Goal: Browse casually

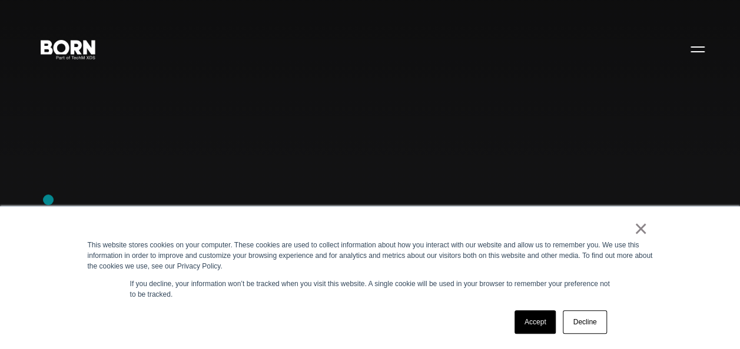
click at [48, 200] on div "Combining creative, content, and commerce to drive change. Imagine, build, and …" at bounding box center [370, 174] width 740 height 349
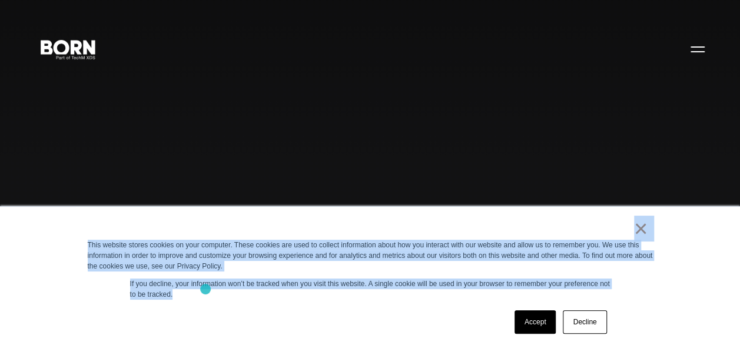
drag, startPoint x: 65, startPoint y: 240, endPoint x: 205, endPoint y: 289, distance: 149.0
click at [205, 289] on div "× This website stores cookies on your computer. These cookies are used to colle…" at bounding box center [370, 278] width 740 height 143
drag, startPoint x: 205, startPoint y: 289, endPoint x: 178, endPoint y: 299, distance: 29.2
click at [178, 299] on p "If you decline, your information won’t be tracked when you visit this website. …" at bounding box center [370, 289] width 480 height 21
click at [99, 289] on div "× This website stores cookies on your computer. These cookies are used to colle…" at bounding box center [370, 278] width 588 height 142
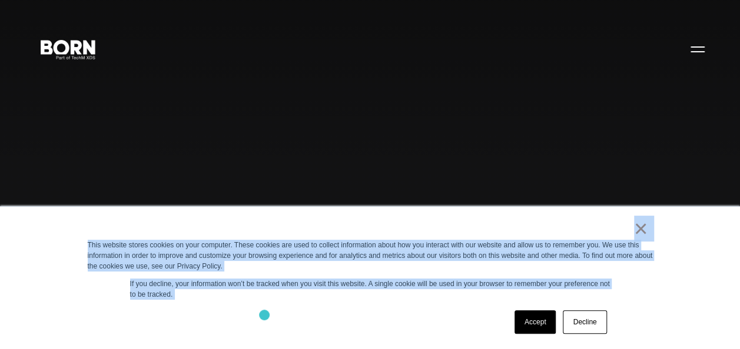
drag, startPoint x: 81, startPoint y: 224, endPoint x: 268, endPoint y: 317, distance: 208.9
click at [268, 317] on div "× This website stores cookies on your computer. These cookies are used to colle…" at bounding box center [370, 278] width 588 height 142
drag, startPoint x: 268, startPoint y: 317, endPoint x: 209, endPoint y: 293, distance: 63.4
click at [209, 293] on p "If you decline, your information won’t be tracked when you visit this website. …" at bounding box center [370, 289] width 480 height 21
click at [188, 297] on p "If you decline, your information won’t be tracked when you visit this website. …" at bounding box center [370, 289] width 480 height 21
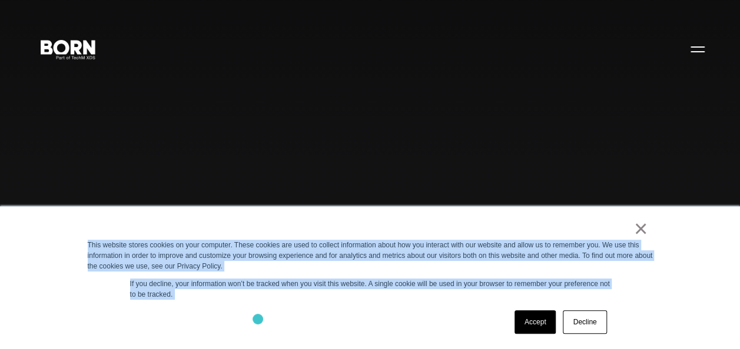
drag, startPoint x: 74, startPoint y: 242, endPoint x: 258, endPoint y: 319, distance: 199.3
click at [258, 319] on div "× This website stores cookies on your computer. These cookies are used to colle…" at bounding box center [370, 278] width 740 height 143
drag, startPoint x: 258, startPoint y: 319, endPoint x: 205, endPoint y: 309, distance: 53.9
click at [205, 309] on div "Accept Decline" at bounding box center [349, 322] width 522 height 31
click at [45, 252] on div "× This website stores cookies on your computer. These cookies are used to colle…" at bounding box center [370, 278] width 740 height 143
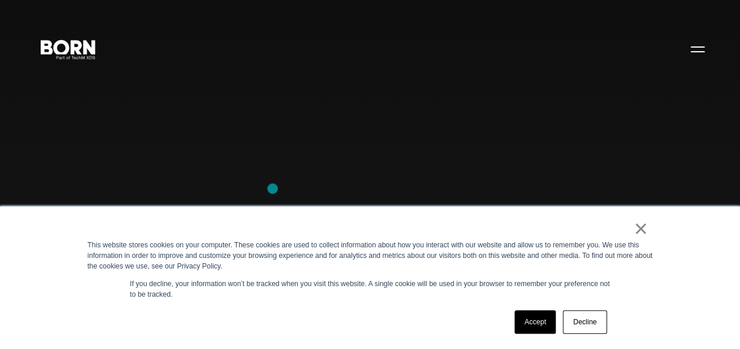
click at [272, 189] on div "Combining creative, content, and commerce to drive change. Imagine, build, and …" at bounding box center [370, 174] width 740 height 349
